Goal: Navigation & Orientation: Find specific page/section

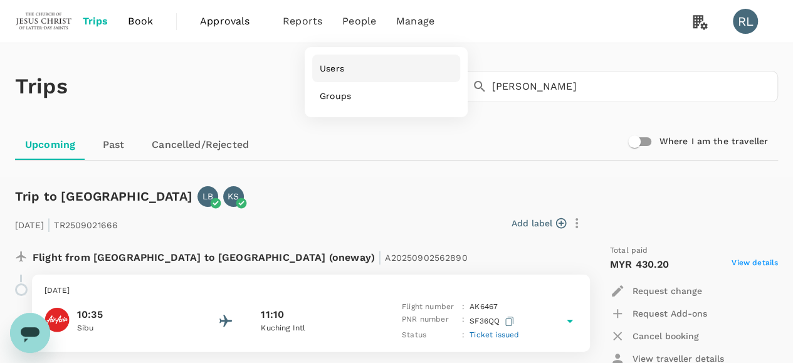
click at [330, 67] on span "Users" at bounding box center [332, 68] width 24 height 13
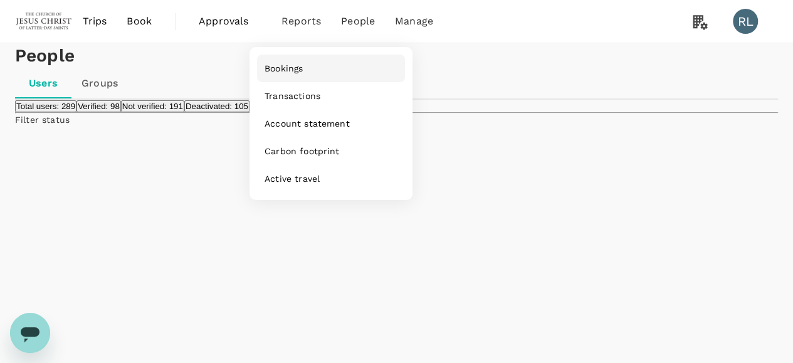
click at [280, 70] on span "Bookings" at bounding box center [284, 68] width 38 height 13
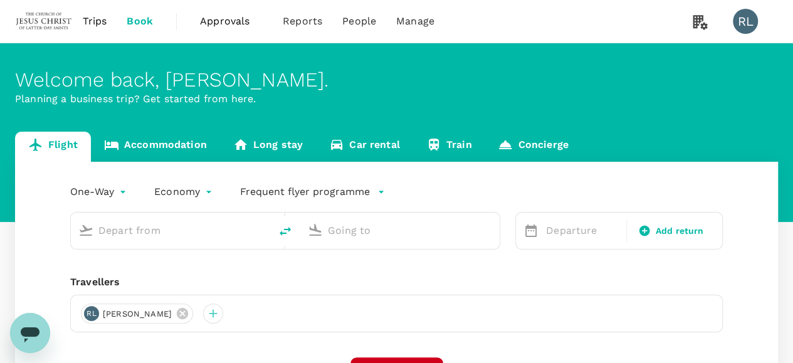
type input "Bintulu (BTU)"
type input "Sibu (SBW)"
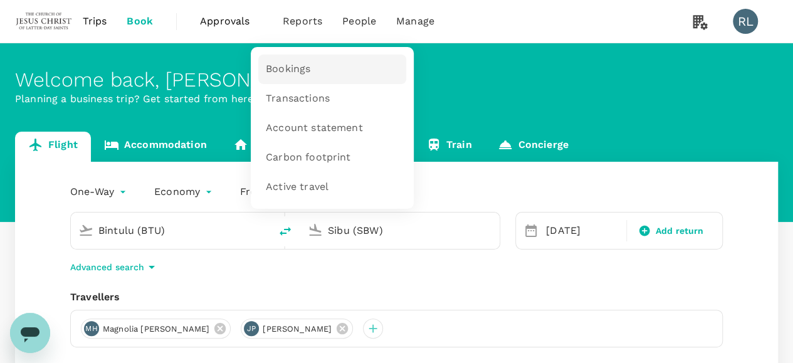
click at [291, 70] on span "Bookings" at bounding box center [288, 69] width 45 height 14
